Goal: Task Accomplishment & Management: Use online tool/utility

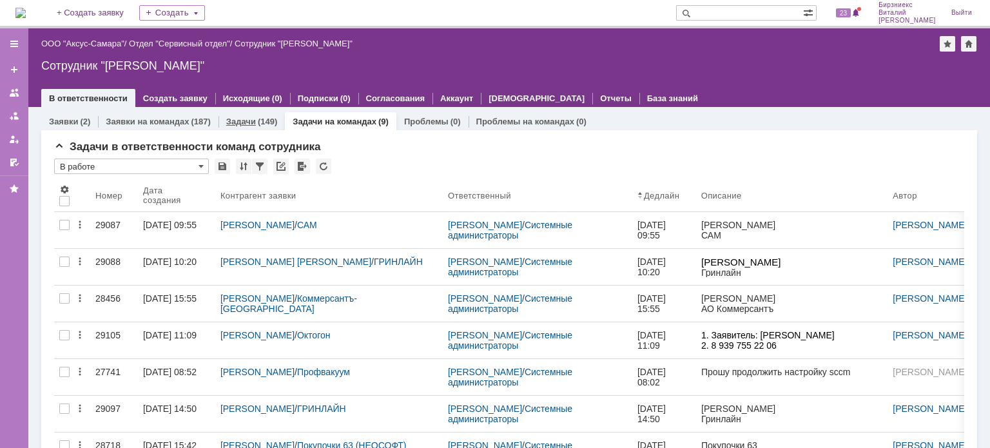
click at [231, 121] on link "Задачи" at bounding box center [241, 122] width 30 height 10
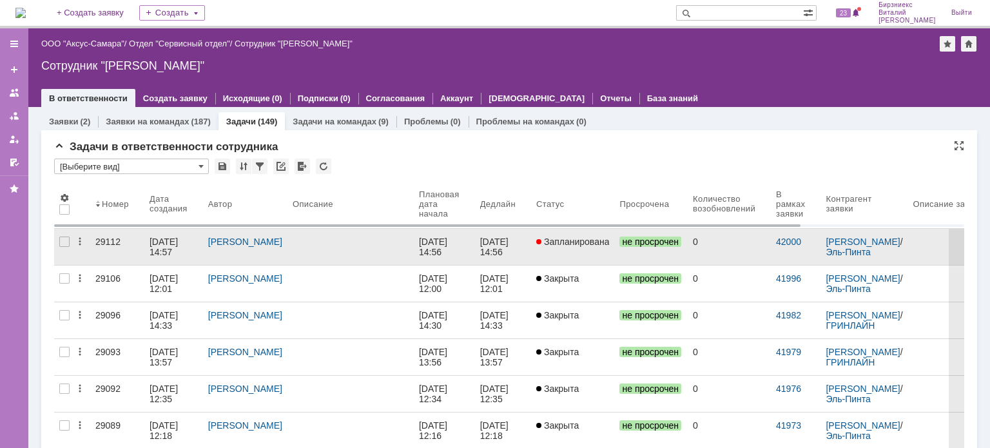
click at [256, 246] on div "[PERSON_NAME]" at bounding box center [245, 241] width 74 height 10
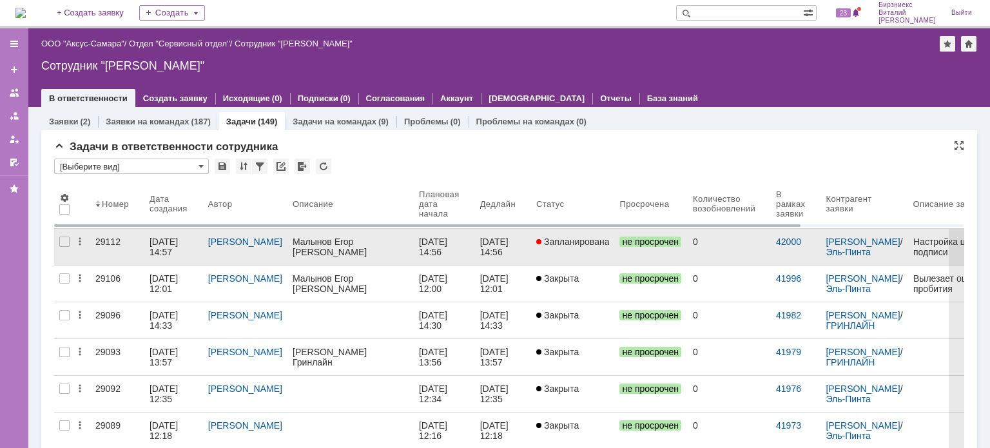
click at [164, 244] on div "25.09.2025 14:57" at bounding box center [164, 246] width 31 height 21
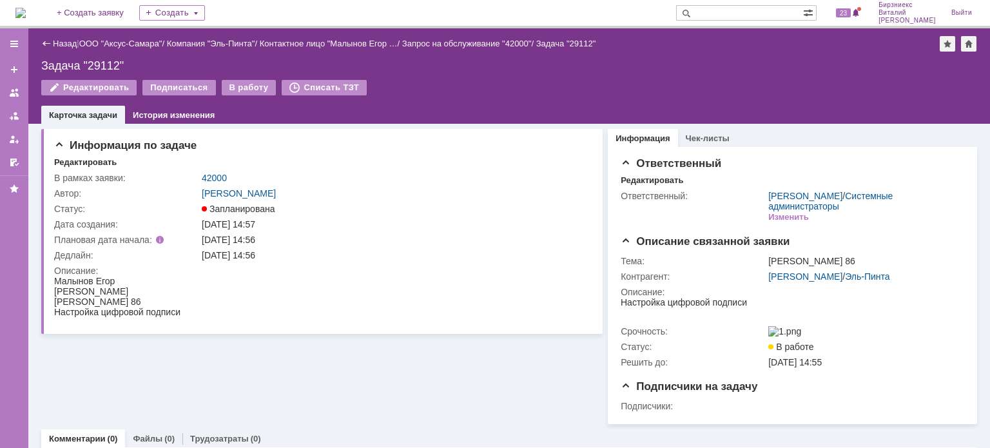
drag, startPoint x: 221, startPoint y: 90, endPoint x: 233, endPoint y: 98, distance: 13.9
click at [222, 90] on div "В работу" at bounding box center [249, 87] width 55 height 15
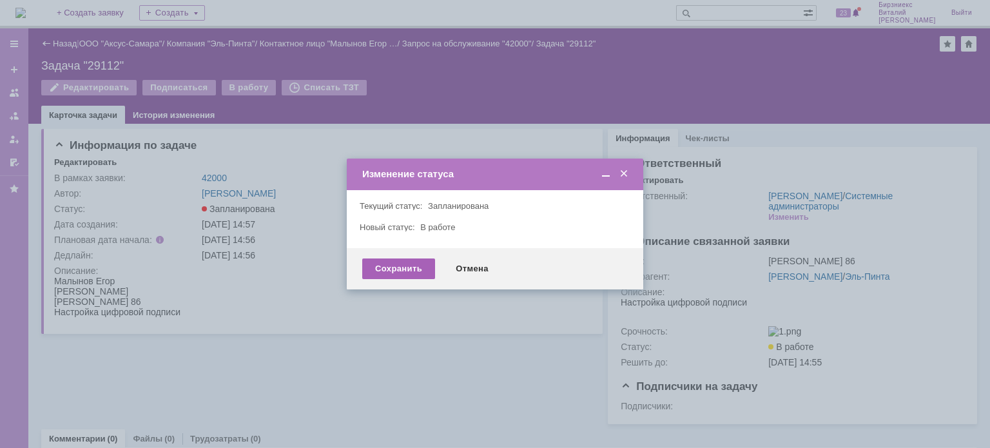
click at [387, 267] on div "Сохранить" at bounding box center [398, 268] width 73 height 21
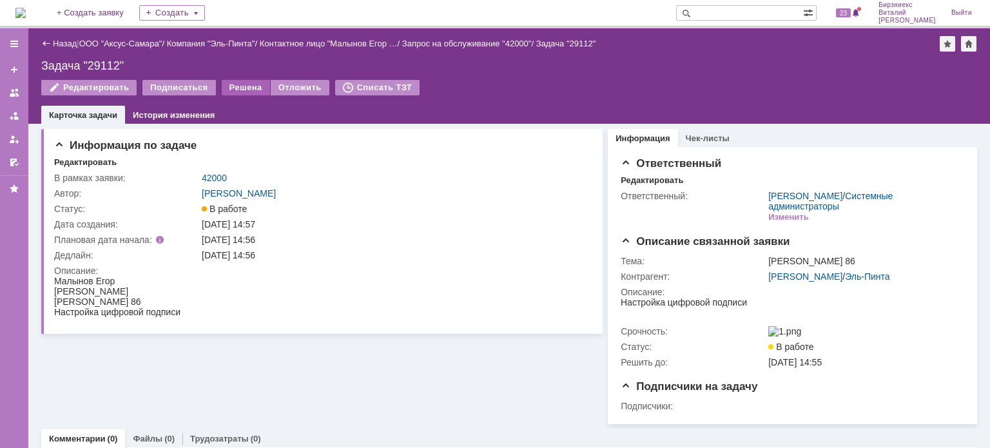
click at [245, 86] on div "Решена" at bounding box center [246, 87] width 48 height 15
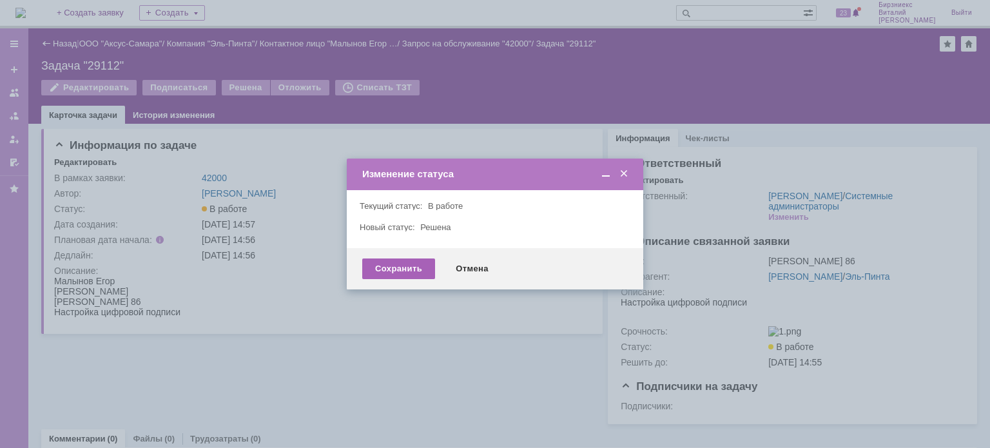
click at [401, 263] on div "Сохранить" at bounding box center [398, 268] width 73 height 21
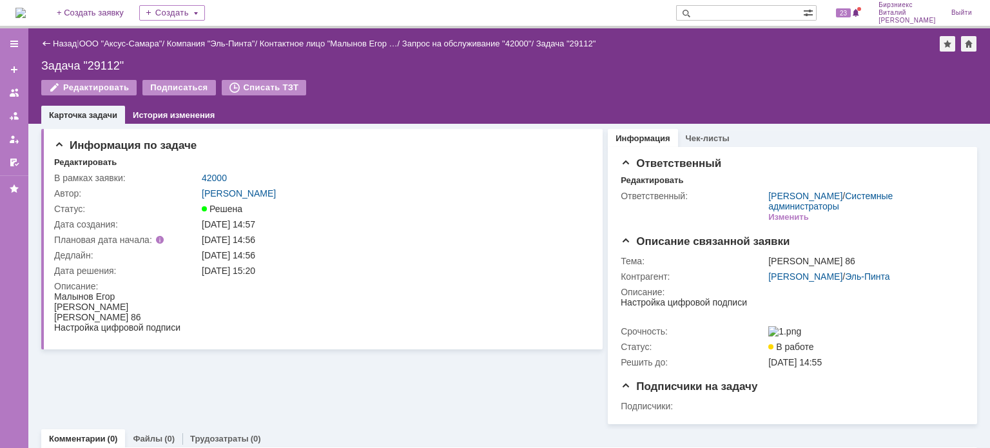
click at [26, 9] on img at bounding box center [20, 13] width 10 height 10
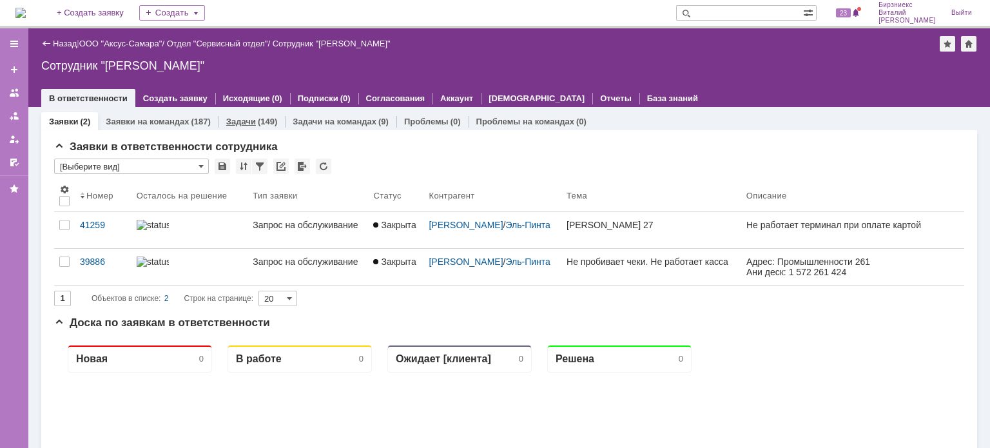
click at [269, 117] on div "(149)" at bounding box center [267, 122] width 19 height 10
